Goal: Task Accomplishment & Management: Manage account settings

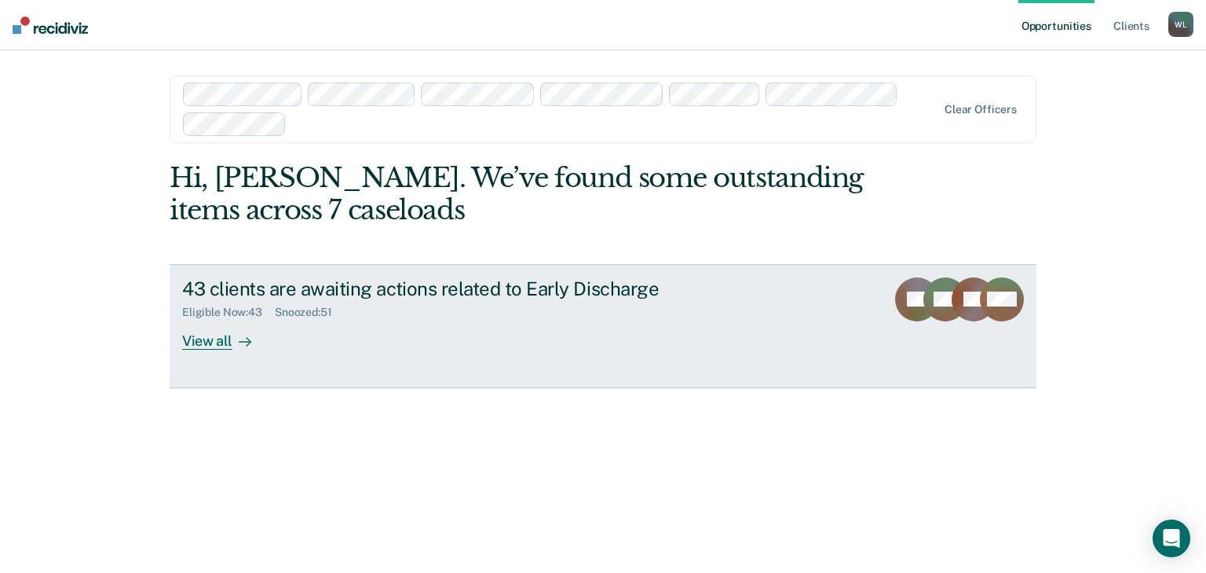
click at [208, 350] on link "43 clients are awaiting actions related to Early Discharge Eligible Now : 43 Sn…" at bounding box center [603, 326] width 867 height 124
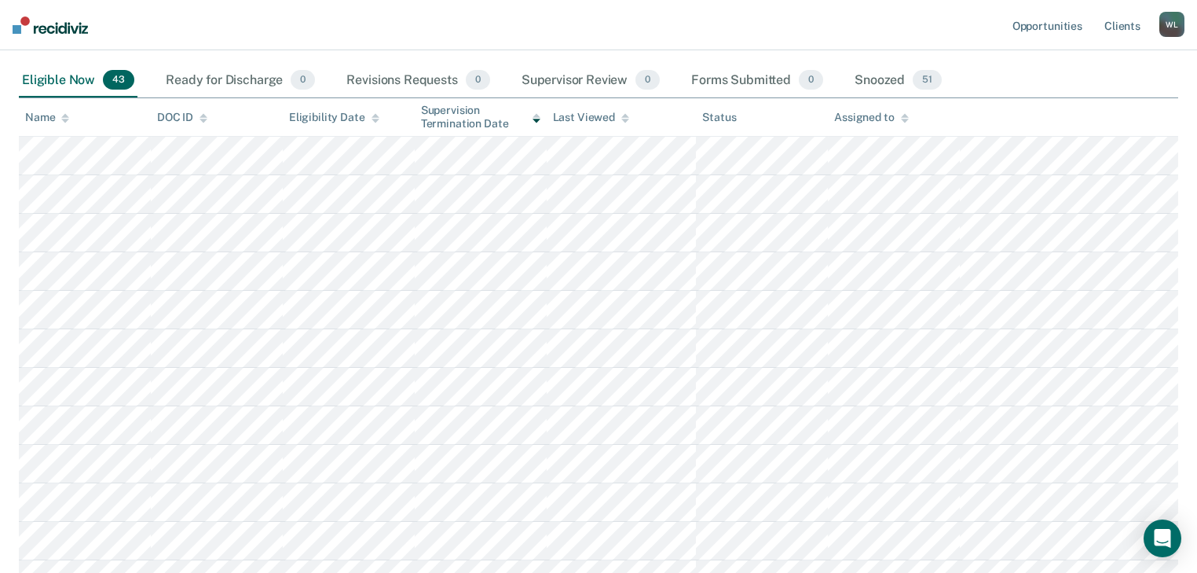
scroll to position [251, 0]
